Goal: Navigation & Orientation: Go to known website

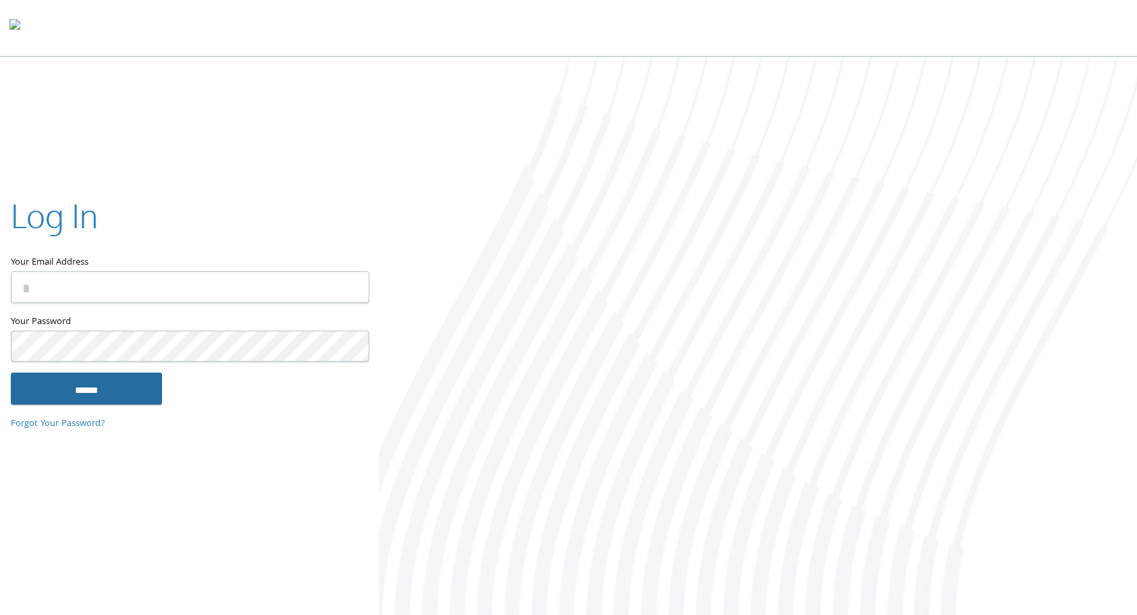
type input "**********"
click at [55, 401] on input "******" at bounding box center [86, 389] width 151 height 32
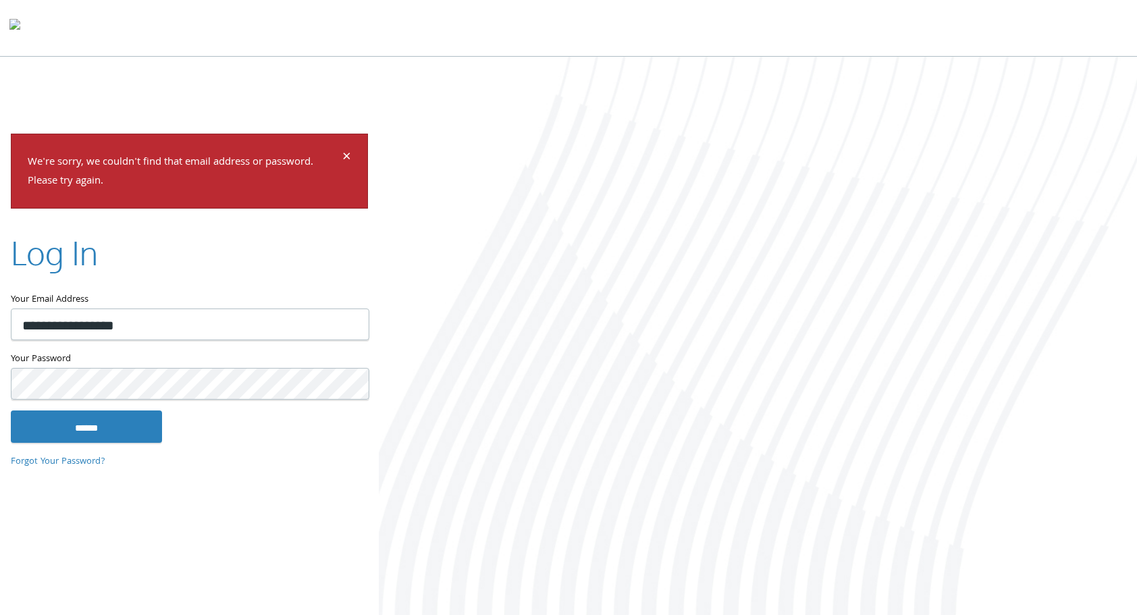
click at [11, 411] on input "******" at bounding box center [86, 427] width 151 height 32
